Goal: Find specific page/section: Find specific page/section

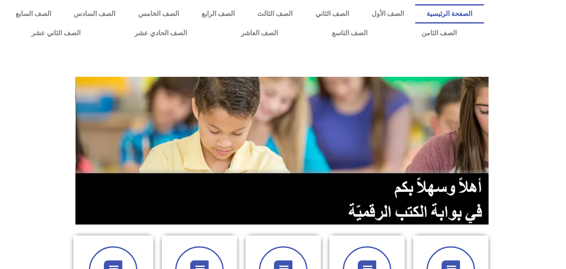
scroll to position [235, 0]
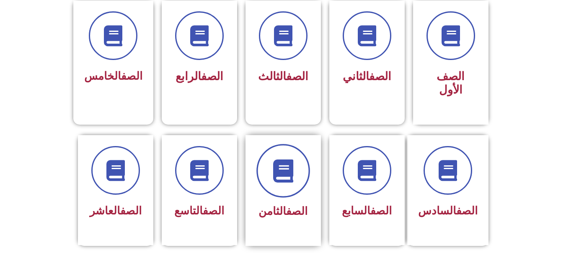
click at [281, 171] on span at bounding box center [283, 171] width 54 height 54
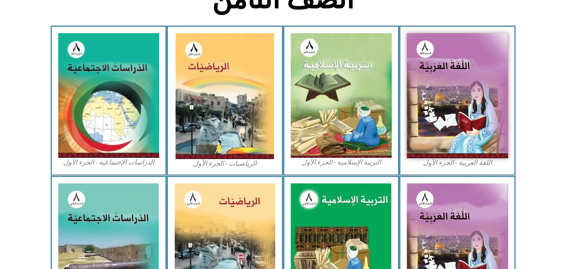
scroll to position [469, 0]
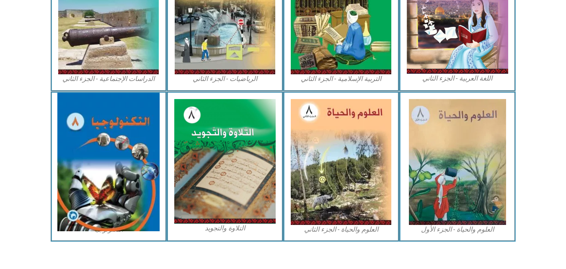
click at [98, 136] on img at bounding box center [108, 162] width 102 height 138
click at [140, 163] on img at bounding box center [108, 162] width 102 height 138
